Goal: Task Accomplishment & Management: Use online tool/utility

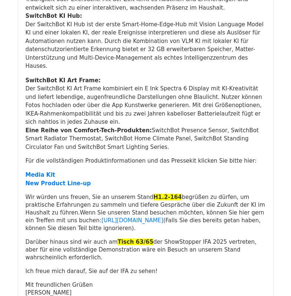
scroll to position [371, 0]
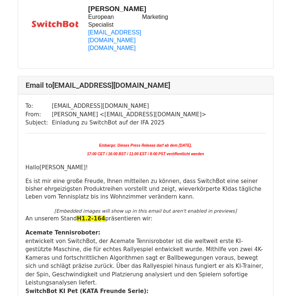
scroll to position [8164, 0]
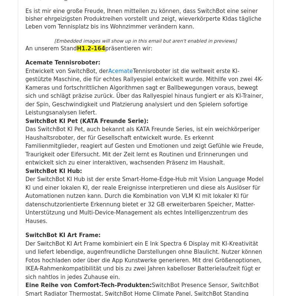
scroll to position [148, 0]
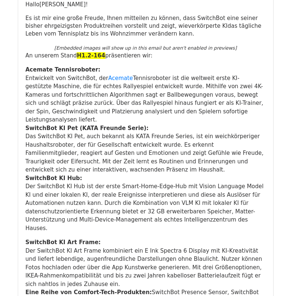
click at [64, 142] on li "Das SwitchBot KI Pet, auch bekannt als KATA Freunde Series, ist ein weichkörper…" at bounding box center [146, 153] width 240 height 42
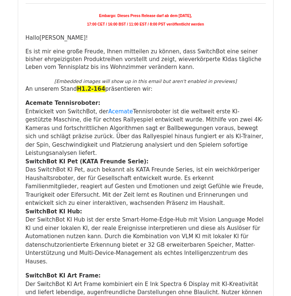
scroll to position [111, 0]
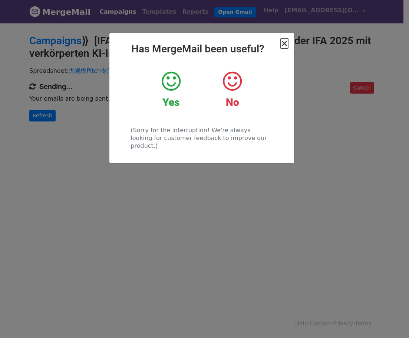
click at [286, 41] on span "×" at bounding box center [284, 43] width 7 height 10
